Goal: Find specific page/section: Find specific page/section

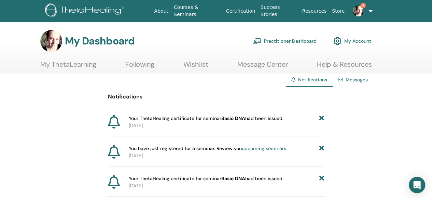
click at [278, 44] on link "Practitioner Dashboard" at bounding box center [284, 40] width 63 height 15
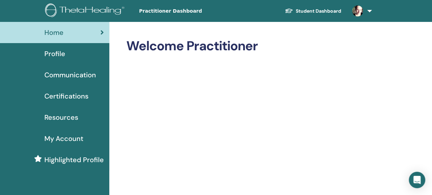
click at [61, 54] on span "Profile" at bounding box center [54, 53] width 21 height 10
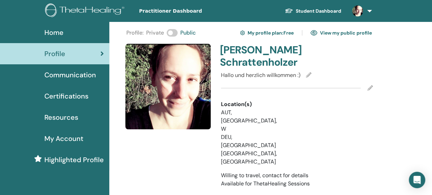
click at [333, 123] on div at bounding box center [317, 133] width 68 height 66
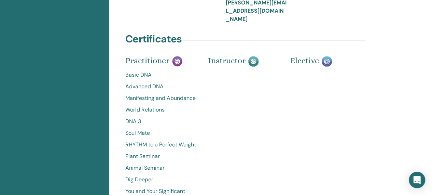
scroll to position [246, 0]
